Goal: Task Accomplishment & Management: Manage account settings

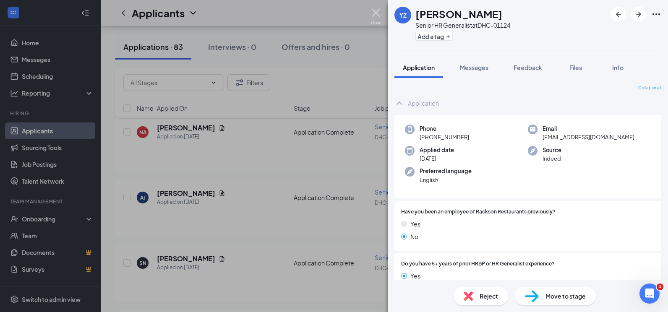
drag, startPoint x: 377, startPoint y: 13, endPoint x: 1, endPoint y: 193, distance: 417.1
click at [377, 13] on img at bounding box center [376, 16] width 10 height 16
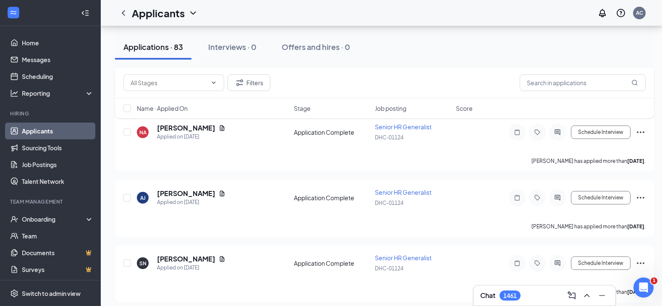
click at [31, 129] on link "Applicants" at bounding box center [58, 131] width 72 height 17
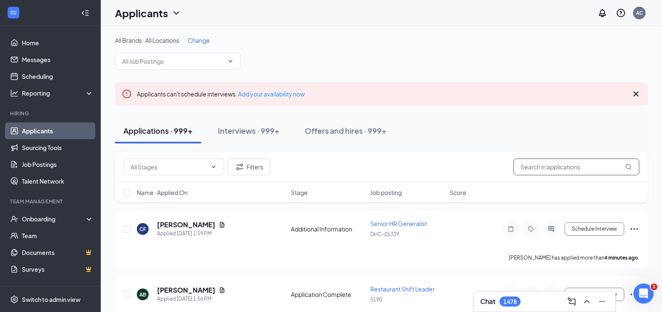
click at [576, 164] on input "text" at bounding box center [576, 167] width 126 height 17
click at [532, 167] on input "text" at bounding box center [576, 167] width 126 height 17
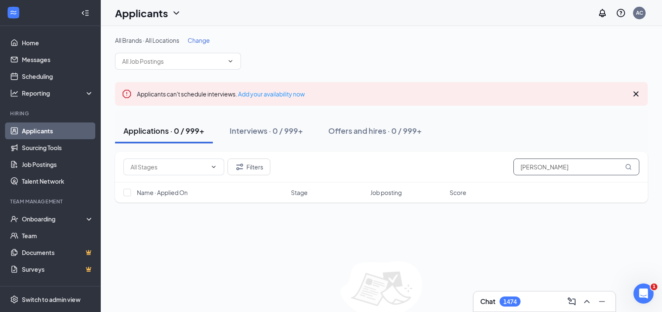
drag, startPoint x: 563, startPoint y: 168, endPoint x: 512, endPoint y: 167, distance: 50.3
click at [512, 167] on div "Filters [PERSON_NAME]" at bounding box center [381, 167] width 516 height 17
type input "[PERSON_NAME]"
click at [227, 60] on icon "ChevronDown" at bounding box center [230, 61] width 7 height 7
type input "1"
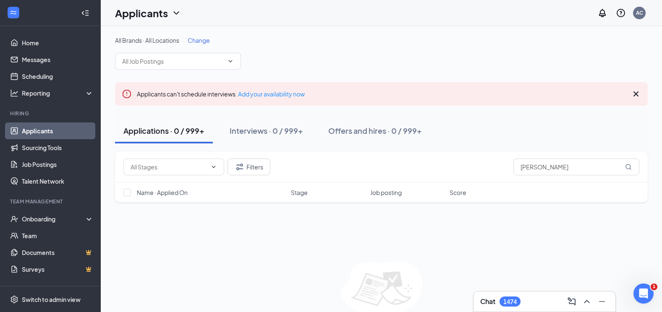
click at [199, 36] on span "Change" at bounding box center [199, 40] width 22 height 8
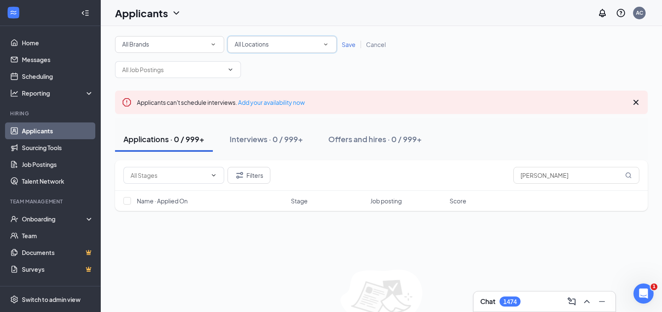
click at [277, 42] on div "All Locations" at bounding box center [282, 44] width 95 height 10
type input "1124"
click at [276, 66] on div "DHC-01124" at bounding box center [282, 68] width 96 height 10
click at [355, 45] on span "Save" at bounding box center [348, 45] width 14 height 8
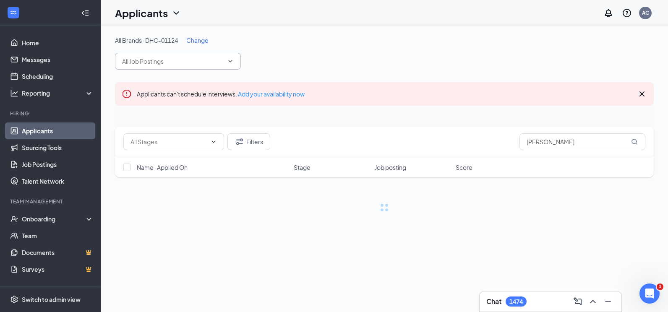
click at [198, 62] on input "text" at bounding box center [173, 61] width 102 height 9
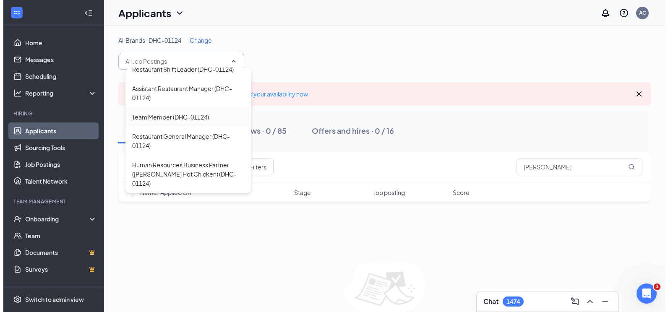
scroll to position [103, 0]
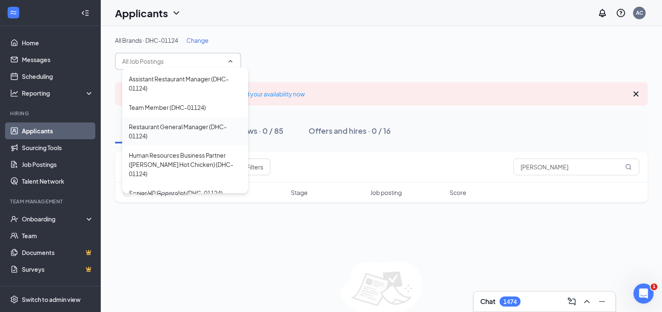
click at [202, 131] on div "Restaurant General Manager (DHC-01124)" at bounding box center [185, 131] width 112 height 18
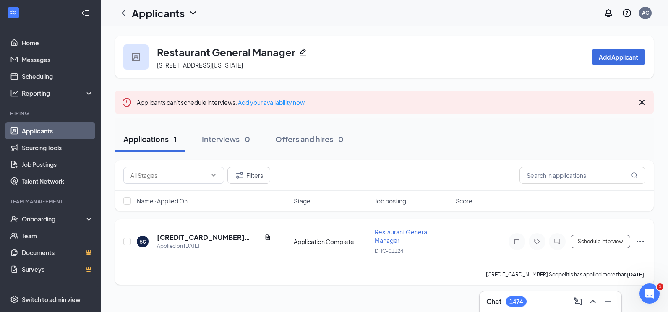
click at [335, 284] on div "[CREDIT_CARD_NUMBER] Scopelitis has applied more than [DATE] ." at bounding box center [384, 274] width 522 height 21
click at [196, 240] on h5 "[CREDIT_CARD_NUMBER] Scopelitis" at bounding box center [209, 237] width 104 height 9
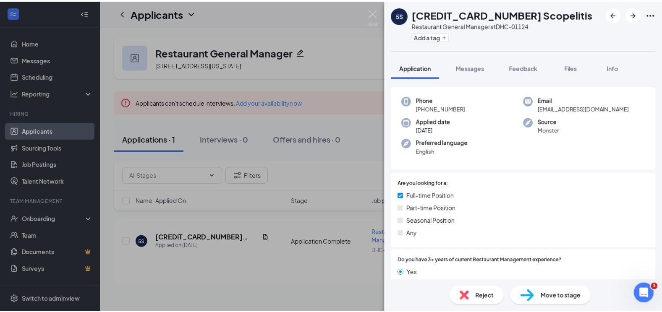
scroll to position [42, 0]
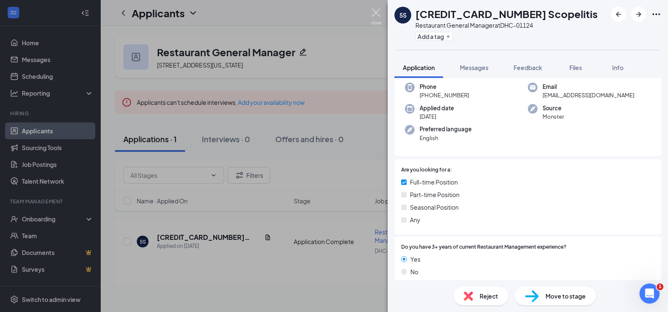
click at [377, 14] on img at bounding box center [376, 16] width 10 height 16
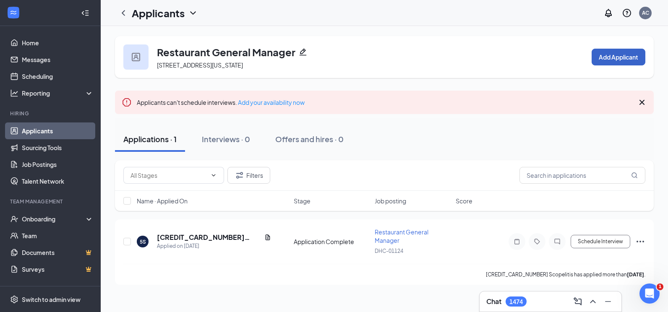
click at [601, 59] on button "Add Applicant" at bounding box center [619, 57] width 54 height 17
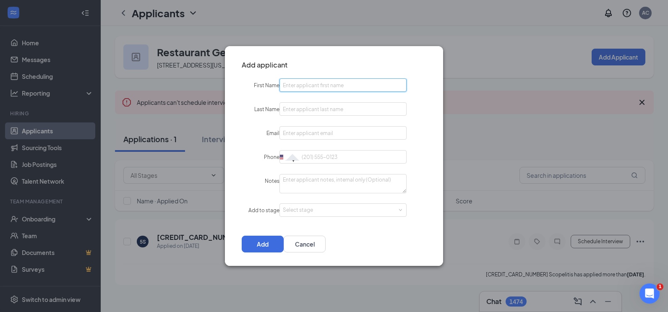
click at [384, 86] on input "First Name" at bounding box center [342, 84] width 127 height 13
type input "[PERSON_NAME]"
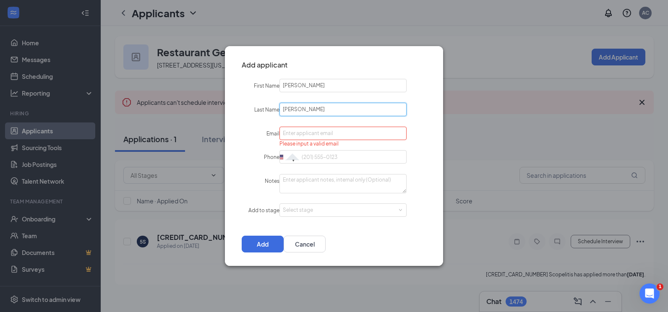
drag, startPoint x: 334, startPoint y: 104, endPoint x: 248, endPoint y: 104, distance: 86.4
click at [248, 104] on div "Last Name [PERSON_NAME]" at bounding box center [334, 110] width 218 height 14
type input "f"
type input "[PERSON_NAME]"
click at [307, 132] on input "Email" at bounding box center [342, 133] width 127 height 13
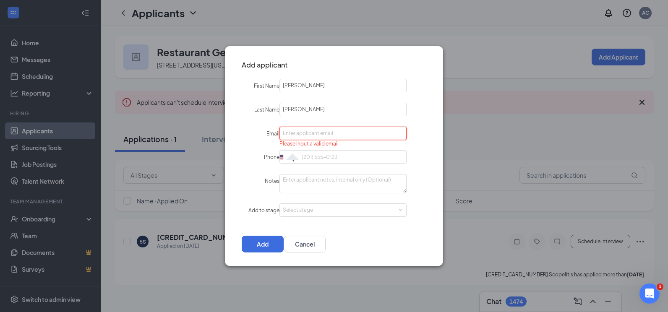
paste input "[EMAIL_ADDRESS][DOMAIN_NAME]"
type input "[EMAIL_ADDRESS][DOMAIN_NAME]"
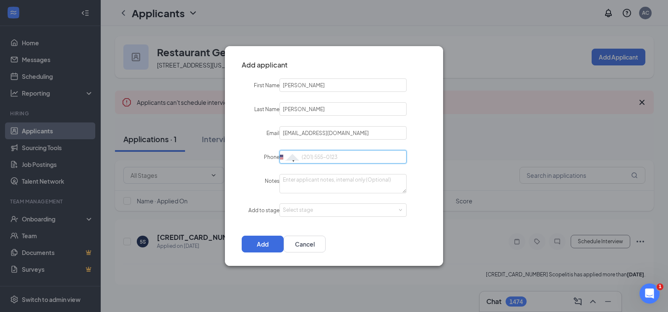
click at [359, 162] on input "Phone" at bounding box center [342, 156] width 127 height 13
paste input "[PHONE_NUMBER]"
type input "[PHONE_NUMBER]"
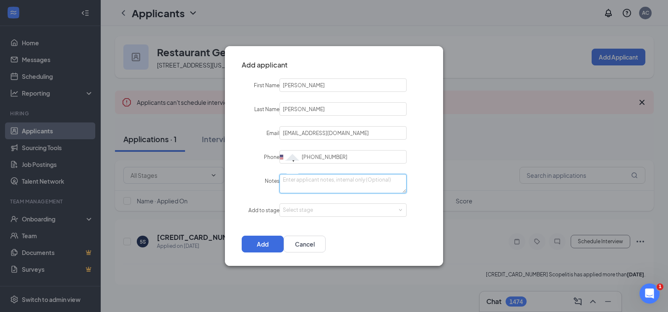
click at [321, 182] on textarea "Notes" at bounding box center [342, 183] width 127 height 19
click at [310, 209] on div "Select stage" at bounding box center [341, 210] width 117 height 8
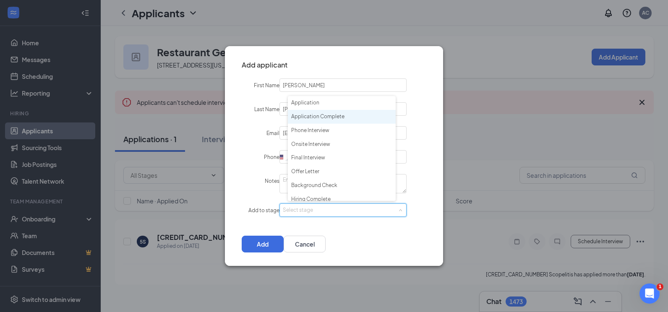
click at [336, 113] on li "Application Complete" at bounding box center [342, 117] width 108 height 14
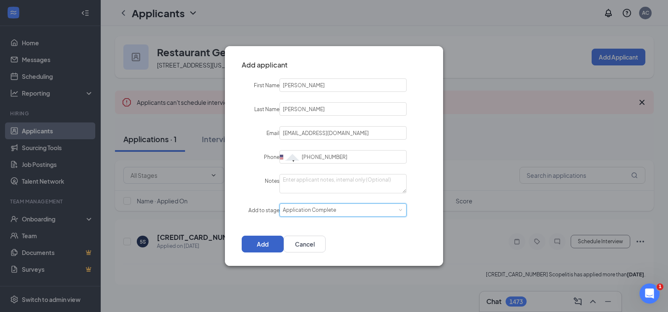
click at [284, 242] on button "Add" at bounding box center [263, 244] width 42 height 17
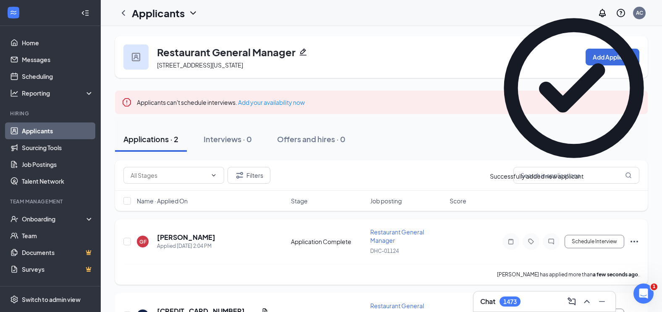
click at [636, 242] on icon "Ellipses" at bounding box center [634, 242] width 10 height 10
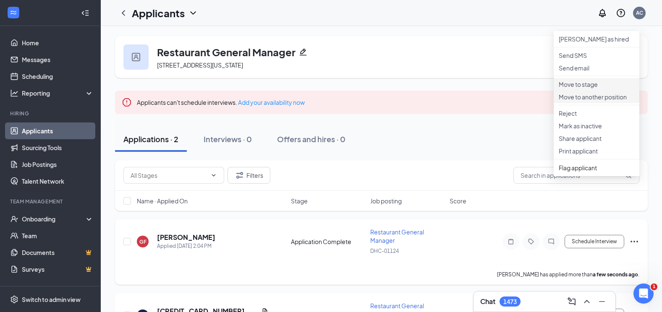
click at [594, 89] on p "Move to stage" at bounding box center [596, 84] width 76 height 8
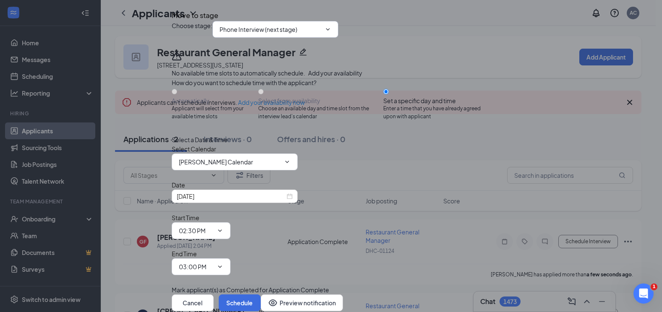
click at [298, 34] on input "Phone Interview (next stage)" at bounding box center [270, 29] width 102 height 9
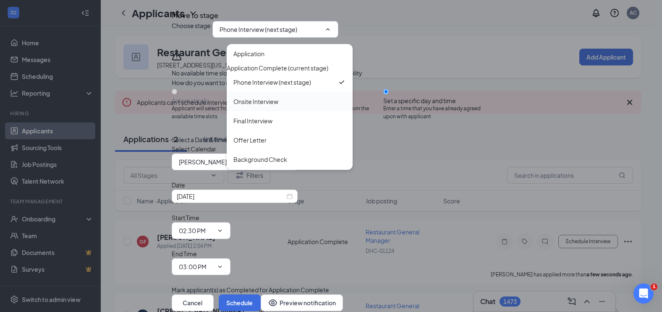
click at [278, 145] on div "Offer Letter" at bounding box center [289, 140] width 112 height 9
type input "Offer Letter"
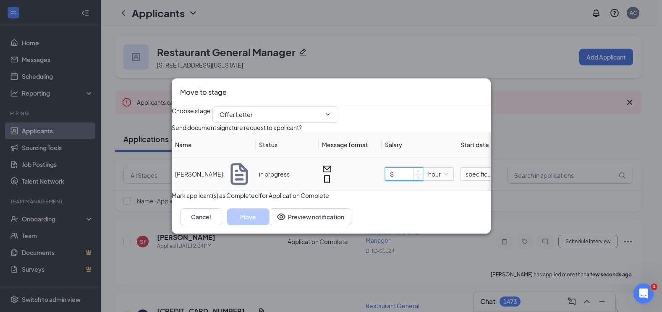
click at [413, 178] on input "$" at bounding box center [403, 174] width 37 height 13
click at [448, 177] on span "hour" at bounding box center [438, 174] width 20 height 13
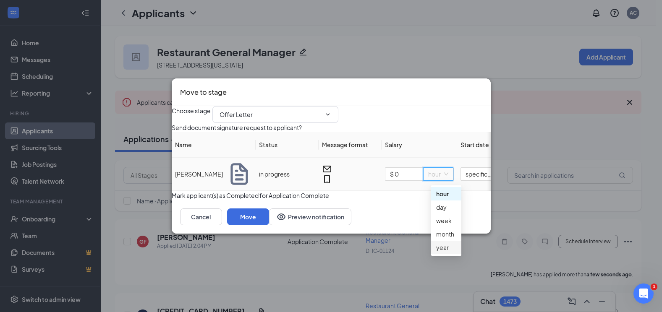
drag, startPoint x: 446, startPoint y: 248, endPoint x: 430, endPoint y: 206, distance: 44.9
click at [446, 248] on div "year" at bounding box center [446, 247] width 20 height 9
click at [412, 178] on input "$ 0" at bounding box center [403, 174] width 37 height 13
type input "$ 75,000"
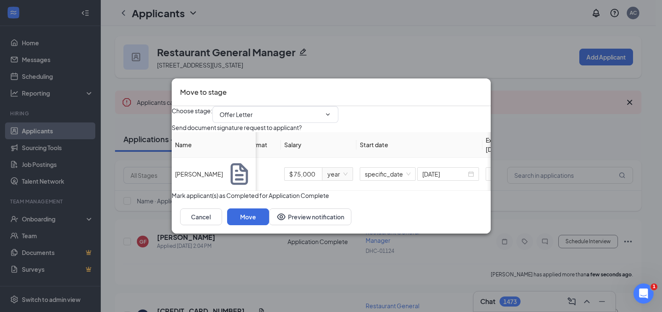
scroll to position [0, 129]
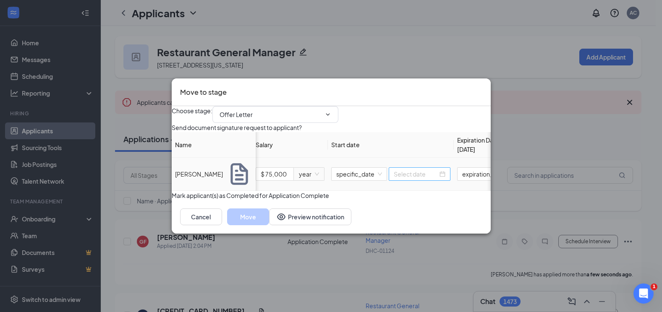
click at [445, 177] on div at bounding box center [420, 173] width 52 height 9
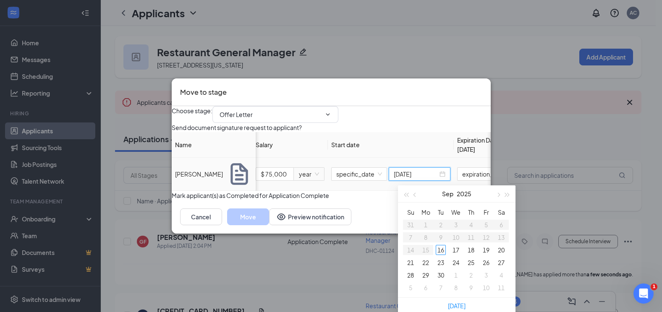
type input "[DATE]"
click at [451, 303] on link "[DATE]" at bounding box center [457, 306] width 18 height 8
type input "[DATE]"
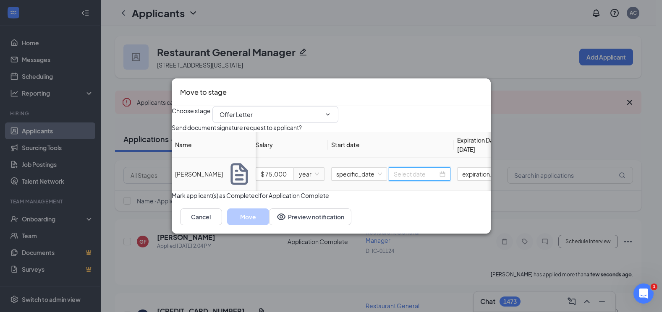
click at [445, 173] on div at bounding box center [420, 173] width 52 height 9
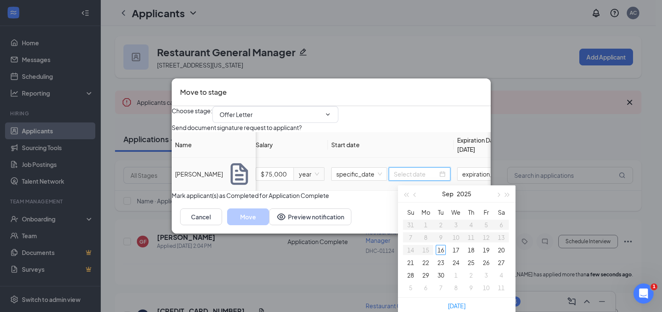
click at [445, 176] on div at bounding box center [420, 173] width 52 height 9
type input "[DATE]"
click at [427, 276] on div "29" at bounding box center [425, 275] width 10 height 10
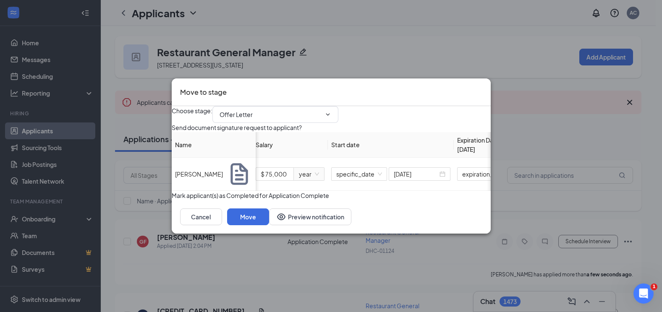
scroll to position [0, 176]
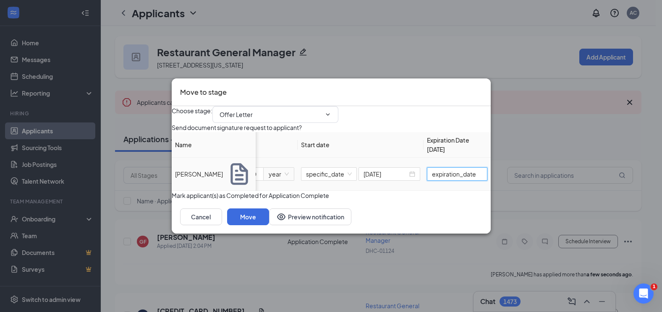
click at [456, 178] on input "expiration_date" at bounding box center [457, 173] width 60 height 13
type input "A"
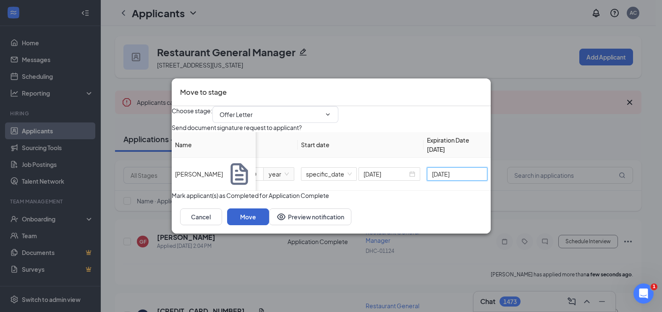
type input "[DATE]"
click at [269, 225] on button "Move" at bounding box center [248, 217] width 42 height 17
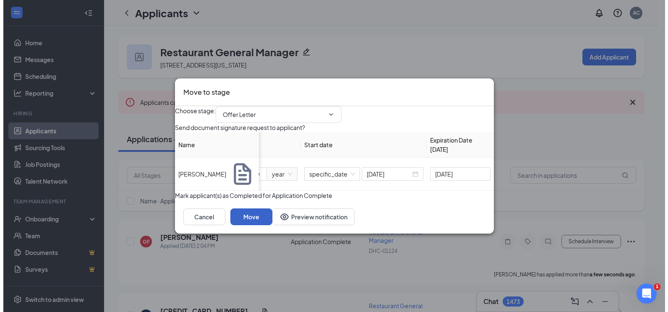
scroll to position [0, 0]
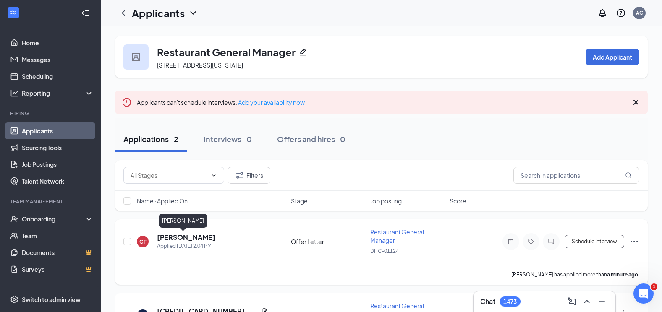
click at [186, 236] on h5 "[PERSON_NAME]" at bounding box center [186, 237] width 58 height 9
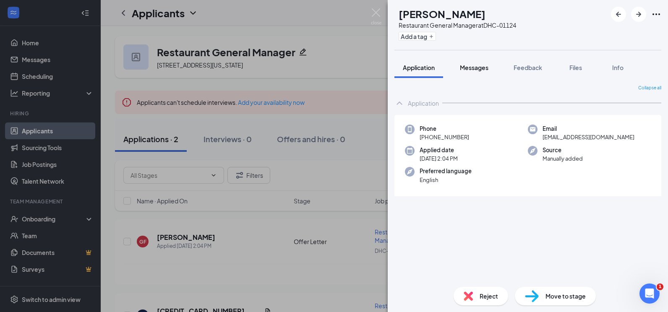
click at [481, 73] on button "Messages" at bounding box center [473, 67] width 45 height 21
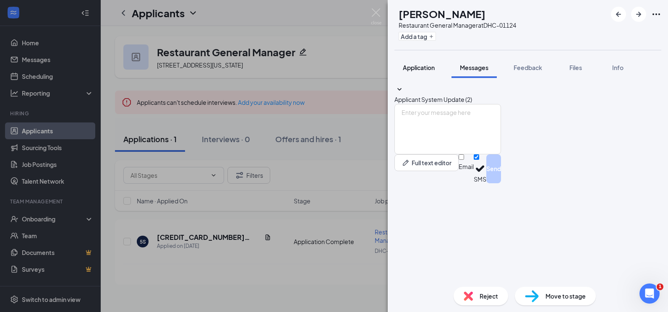
click at [415, 68] on span "Application" at bounding box center [419, 68] width 32 height 8
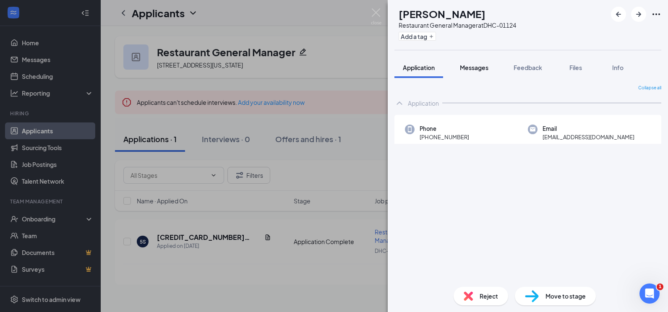
click at [477, 68] on span "Messages" at bounding box center [474, 68] width 29 height 8
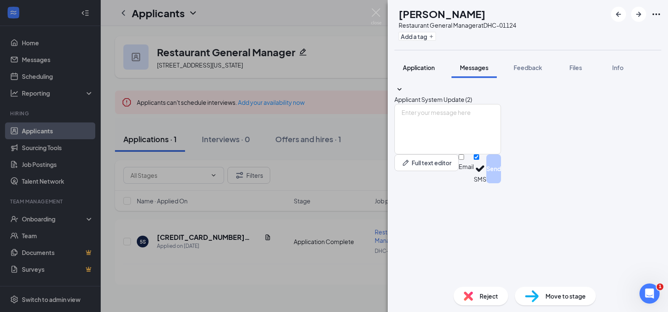
click at [424, 68] on span "Application" at bounding box center [419, 68] width 32 height 8
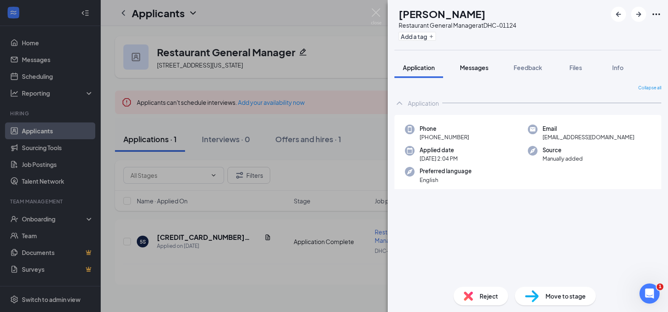
click at [470, 66] on span "Messages" at bounding box center [474, 68] width 29 height 8
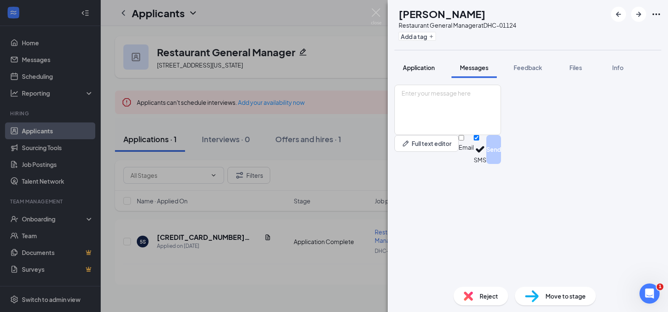
click at [426, 65] on span "Application" at bounding box center [419, 68] width 32 height 8
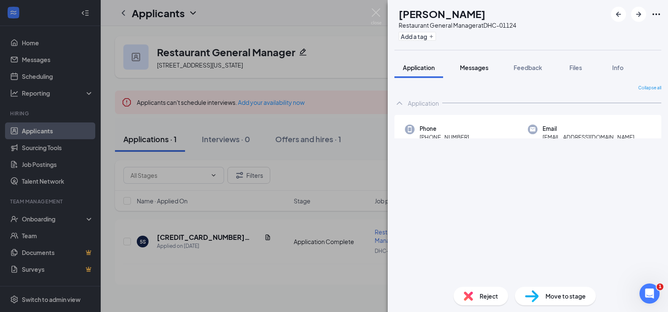
click at [488, 63] on div "Messages" at bounding box center [474, 67] width 29 height 8
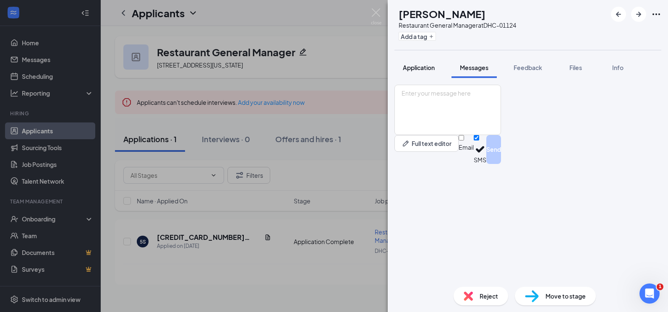
click at [433, 68] on span "Application" at bounding box center [419, 68] width 32 height 8
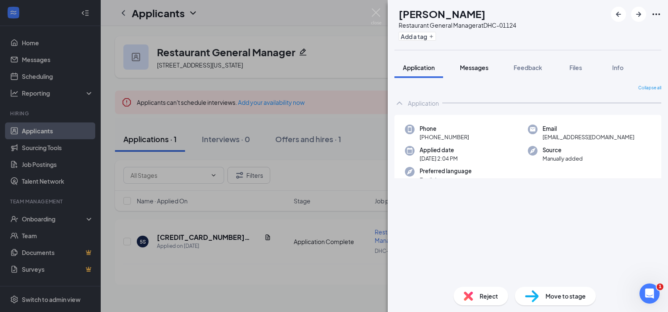
click at [480, 70] on span "Messages" at bounding box center [474, 68] width 29 height 8
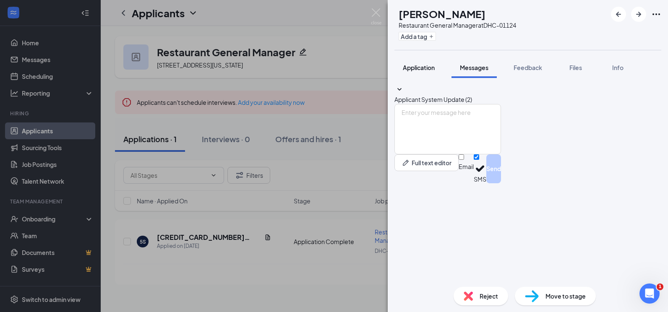
click at [432, 72] on button "Application" at bounding box center [418, 67] width 49 height 21
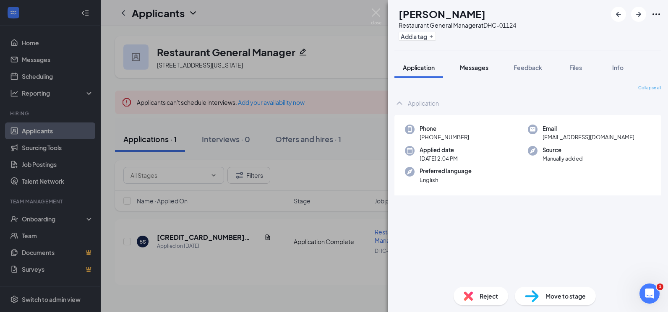
click at [469, 71] on span "Messages" at bounding box center [474, 68] width 29 height 8
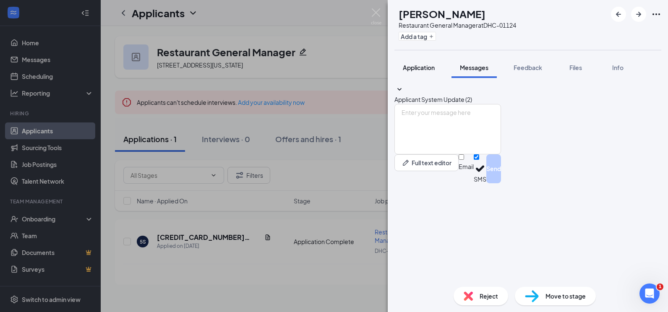
click at [425, 75] on button "Application" at bounding box center [418, 67] width 49 height 21
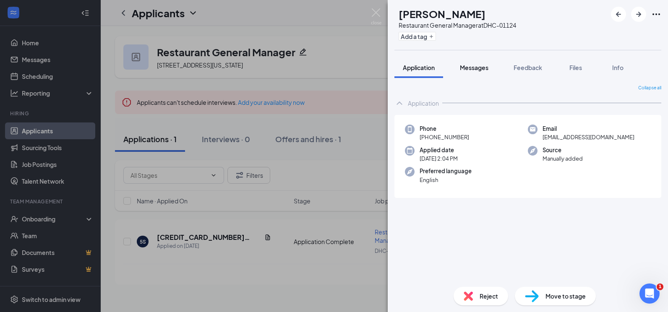
click at [470, 65] on span "Messages" at bounding box center [474, 68] width 29 height 8
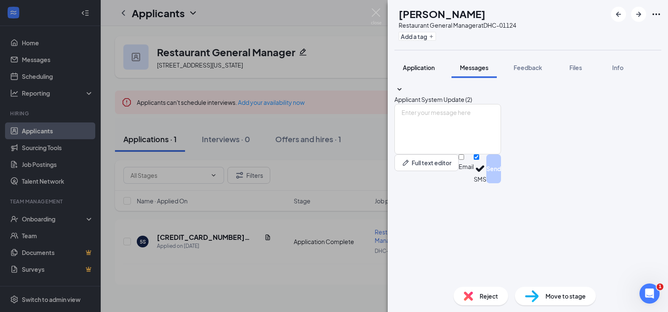
click at [433, 70] on span "Application" at bounding box center [419, 68] width 32 height 8
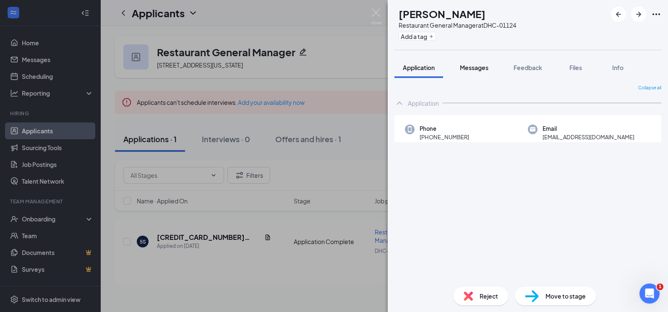
click at [473, 69] on span "Messages" at bounding box center [474, 68] width 29 height 8
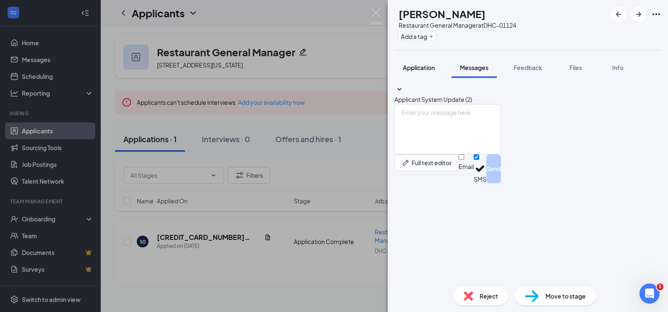
click at [439, 70] on button "Application" at bounding box center [418, 67] width 49 height 21
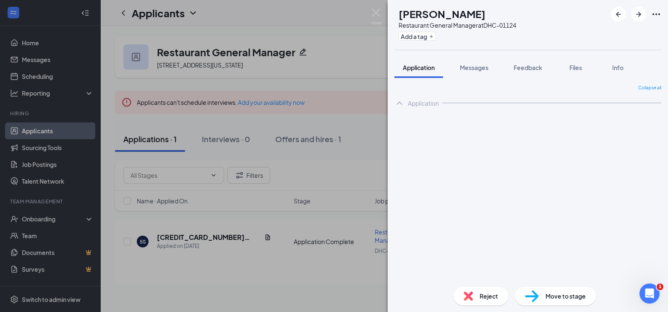
click at [499, 69] on div "Application Messages Feedback Files Info" at bounding box center [527, 67] width 267 height 21
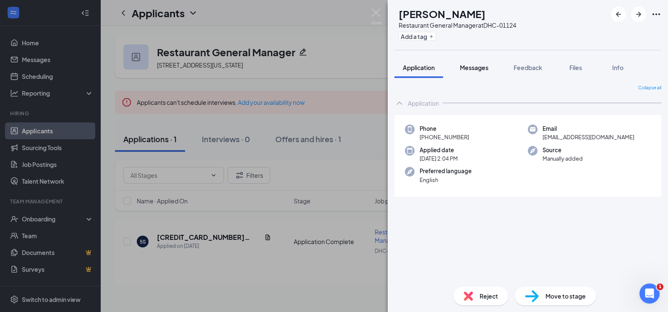
click at [475, 68] on span "Messages" at bounding box center [474, 68] width 29 height 8
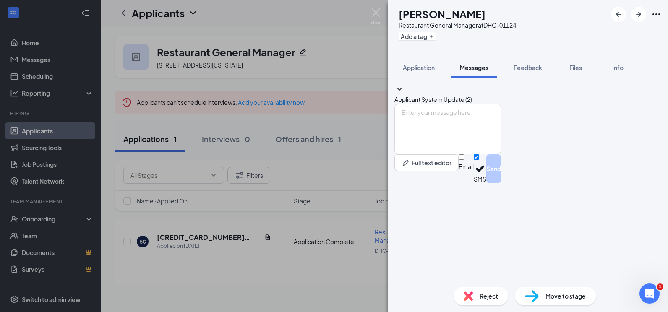
click at [446, 82] on div "Applicant System Update (2) Full text editor Email SMS Send" at bounding box center [528, 179] width 280 height 202
click at [428, 71] on div "Application" at bounding box center [419, 67] width 32 height 8
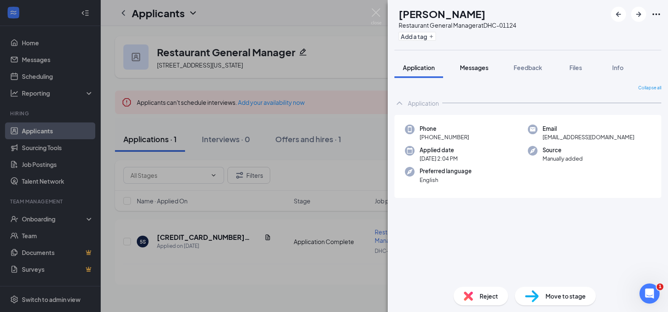
click at [482, 75] on button "Messages" at bounding box center [473, 67] width 45 height 21
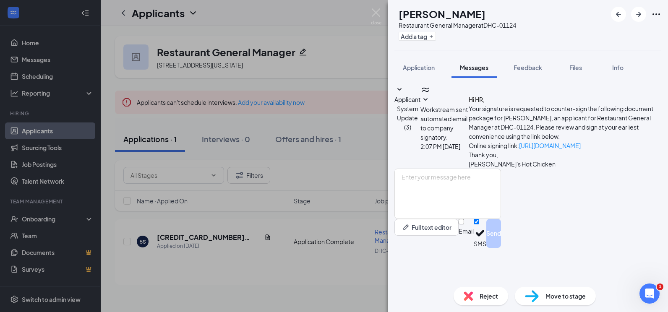
click at [468, 127] on span "Workstream sent automated email to company signatory." at bounding box center [443, 123] width 47 height 35
click at [564, 150] on p "Online signing link: [URL][DOMAIN_NAME]" at bounding box center [565, 145] width 193 height 9
click at [566, 149] on link "[URL][DOMAIN_NAME]" at bounding box center [550, 146] width 62 height 8
click at [163, 254] on div "GF [PERSON_NAME] Restaurant General Manager at DHC-01124 Add a tag Application …" at bounding box center [334, 156] width 668 height 312
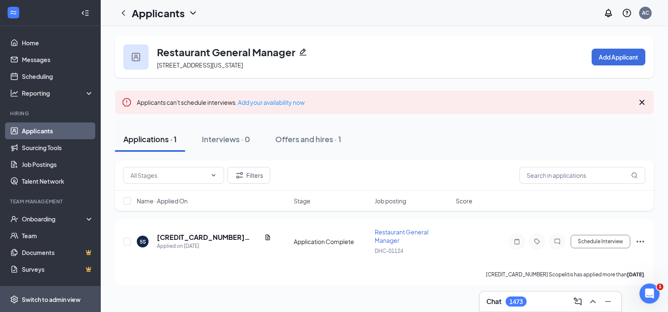
click at [32, 299] on div "Switch to admin view" at bounding box center [51, 299] width 59 height 8
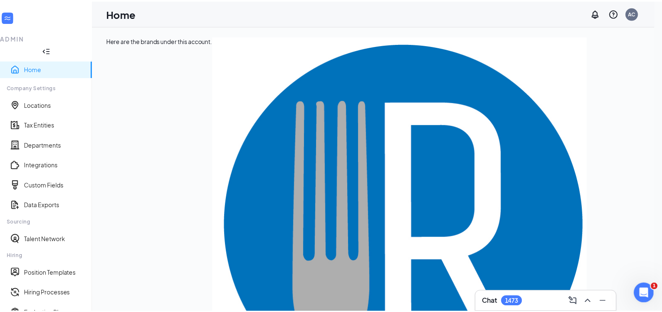
scroll to position [108, 0]
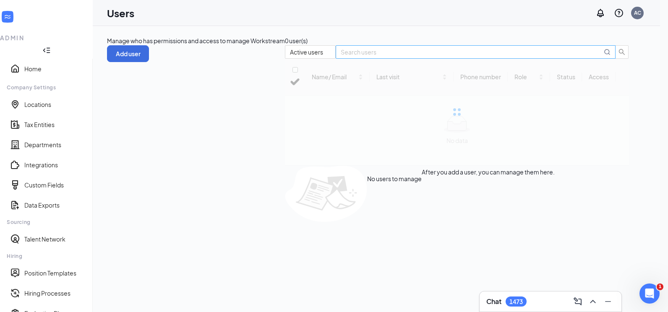
click at [576, 57] on input "text" at bounding box center [471, 51] width 261 height 9
checkbox input "false"
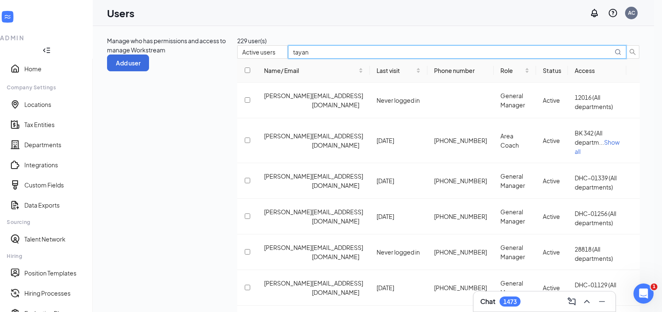
type input "tayana"
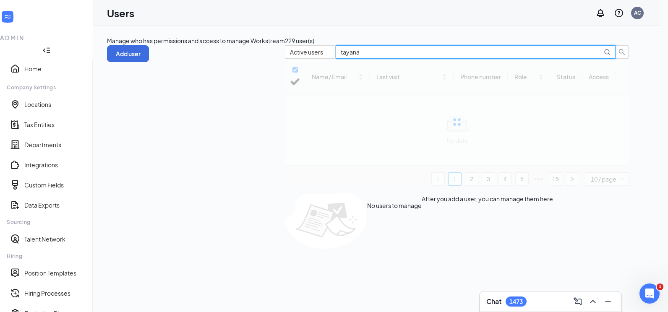
checkbox input "false"
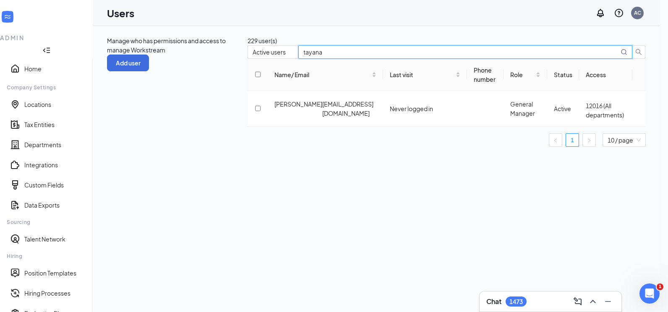
type input "tayana"
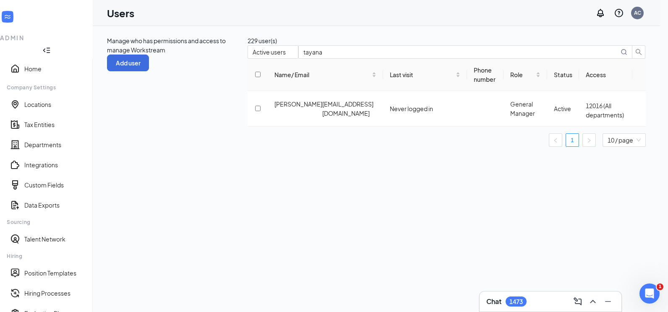
click at [420, 218] on div "Manage who has permissions and access to manage Workstream Add user 229 user(s)…" at bounding box center [376, 169] width 567 height 286
click at [639, 109] on icon "ActionsIcon" at bounding box center [639, 109] width 0 height 0
click at [592, 141] on span "Edit user" at bounding box center [588, 138] width 24 height 8
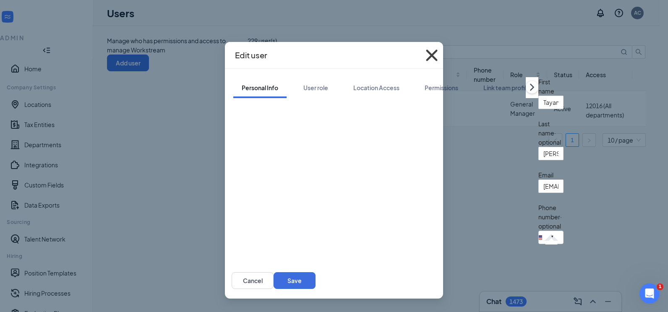
click at [443, 55] on icon "Cross" at bounding box center [431, 55] width 23 height 23
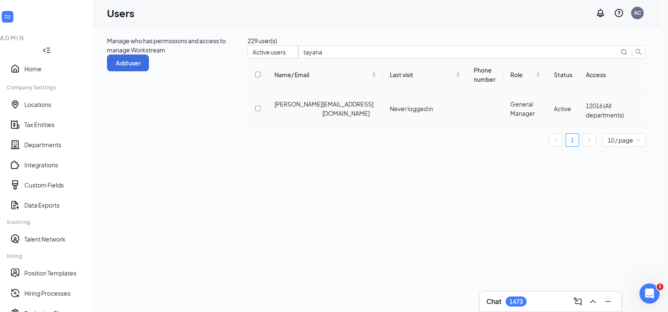
click at [639, 109] on icon "ActionsIcon" at bounding box center [639, 109] width 0 height 0
click at [599, 155] on span "Reset password" at bounding box center [598, 152] width 44 height 8
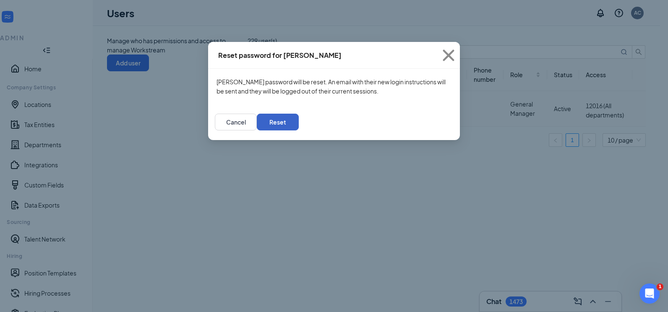
click at [299, 127] on button "Reset" at bounding box center [278, 122] width 42 height 17
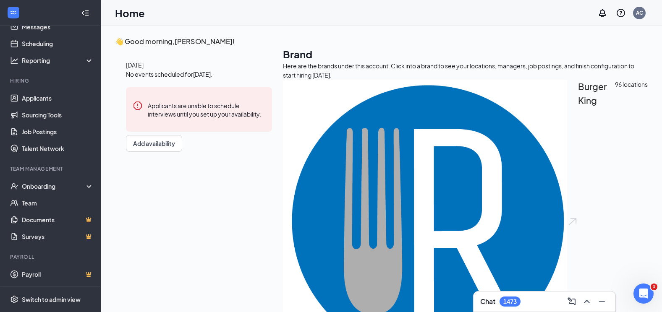
scroll to position [33, 0]
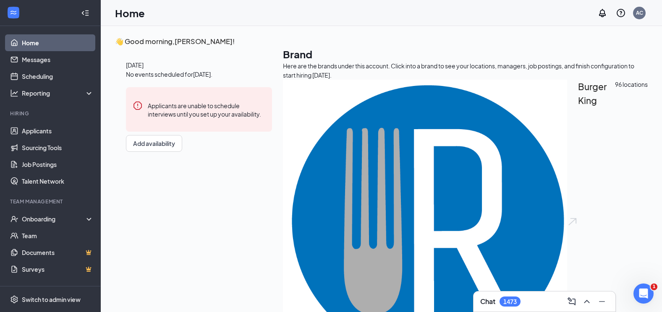
click at [525, 302] on div "Chat 1473" at bounding box center [544, 301] width 128 height 13
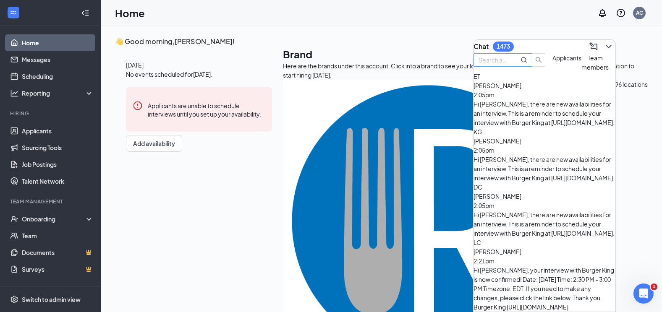
click at [508, 65] on input "text" at bounding box center [493, 59] width 30 height 9
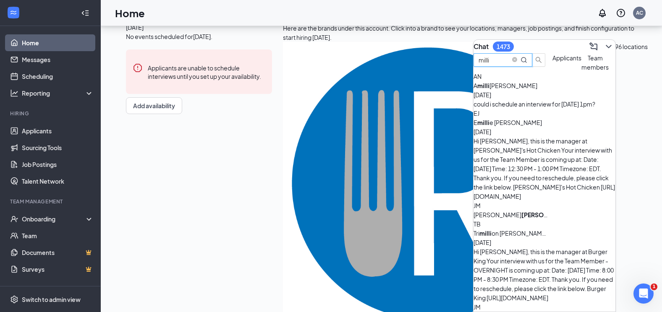
scroll to position [0, 0]
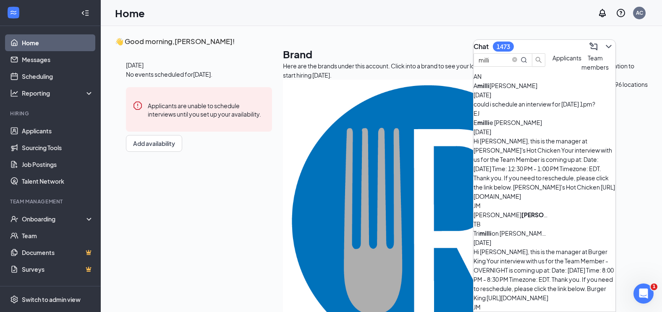
click at [581, 71] on span "Team members" at bounding box center [594, 62] width 27 height 17
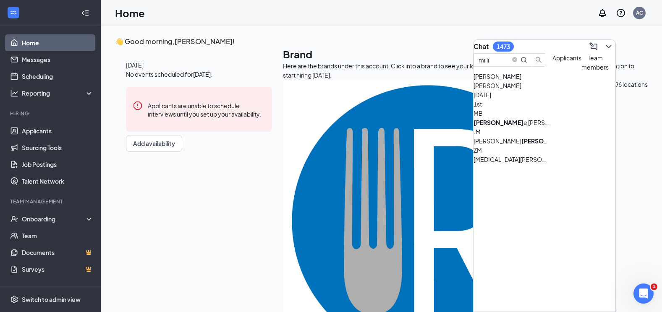
click at [552, 72] on button "Applicants" at bounding box center [566, 62] width 29 height 18
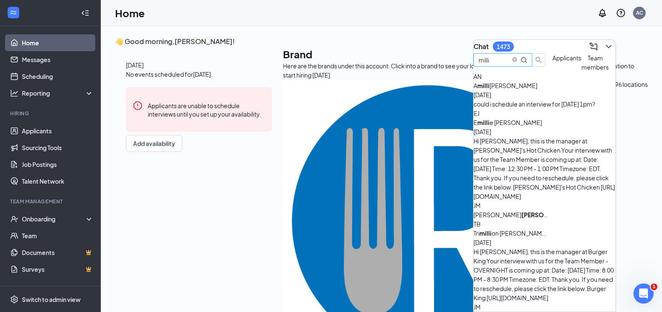
click at [508, 65] on input "milli" at bounding box center [493, 59] width 30 height 9
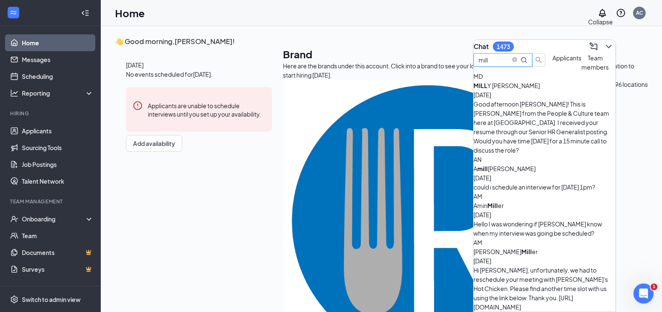
type input "mill"
click at [603, 42] on icon "ChevronDown" at bounding box center [608, 47] width 10 height 10
